Goal: Find specific page/section: Find specific page/section

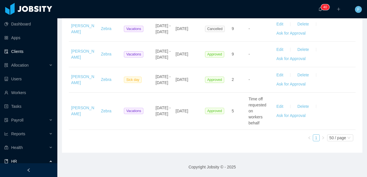
click at [29, 55] on link "Clients" at bounding box center [28, 51] width 48 height 11
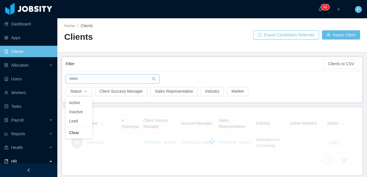
click at [85, 77] on input "text" at bounding box center [113, 79] width 94 height 9
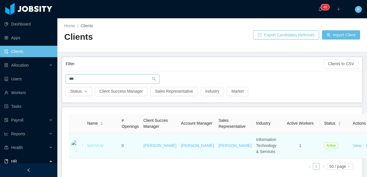
type input "***"
click at [92, 148] on link "SAVVI AI" at bounding box center [95, 146] width 16 height 5
